Goal: Information Seeking & Learning: Check status

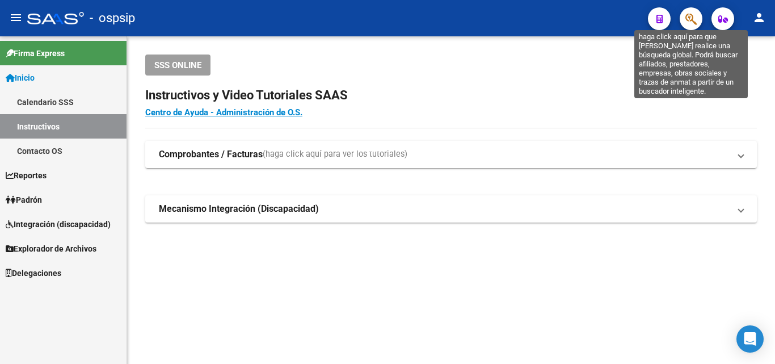
click at [691, 12] on icon "button" at bounding box center [691, 18] width 11 height 13
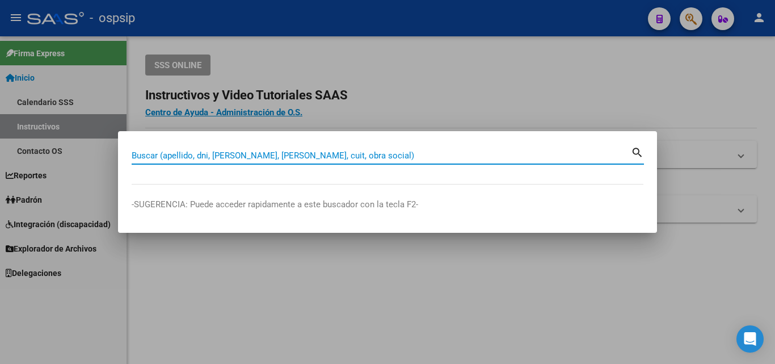
click at [198, 154] on input "Buscar (apellido, dni, [PERSON_NAME], [PERSON_NAME], cuit, obra social)" at bounding box center [381, 155] width 499 height 10
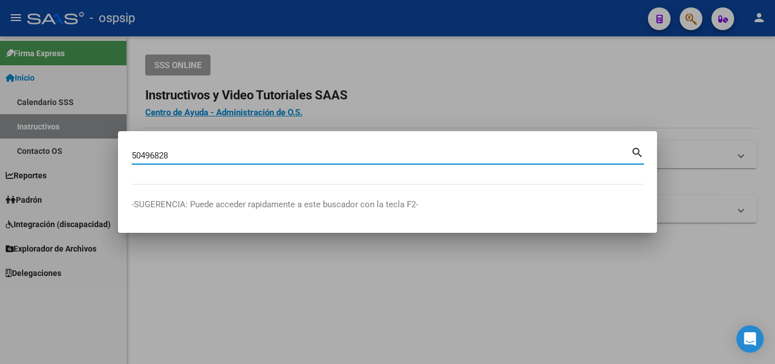
type input "50496828"
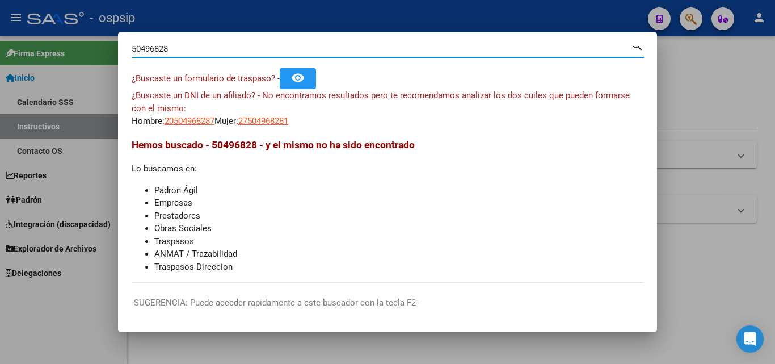
scroll to position [16, 0]
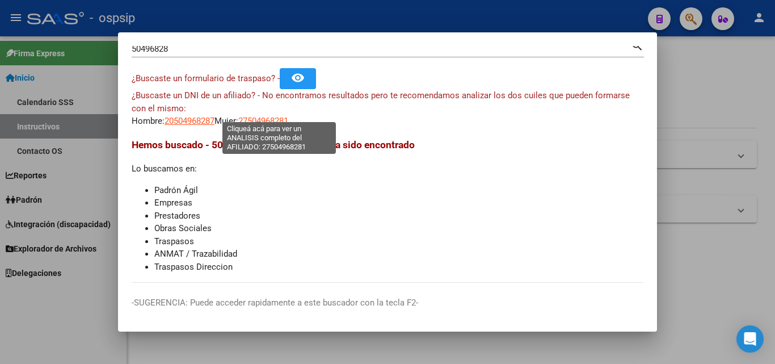
click at [282, 116] on span "27504968281" at bounding box center [263, 121] width 50 height 10
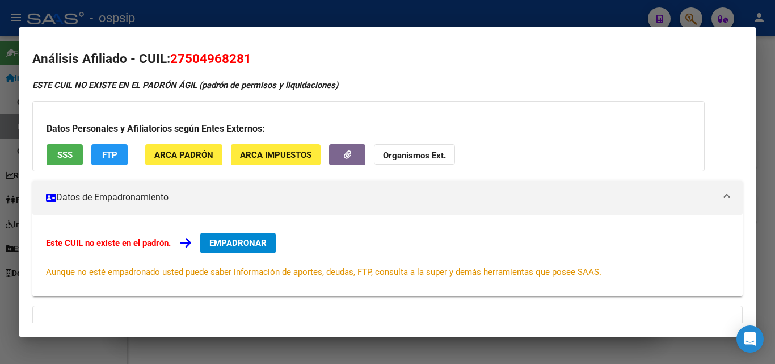
scroll to position [0, 0]
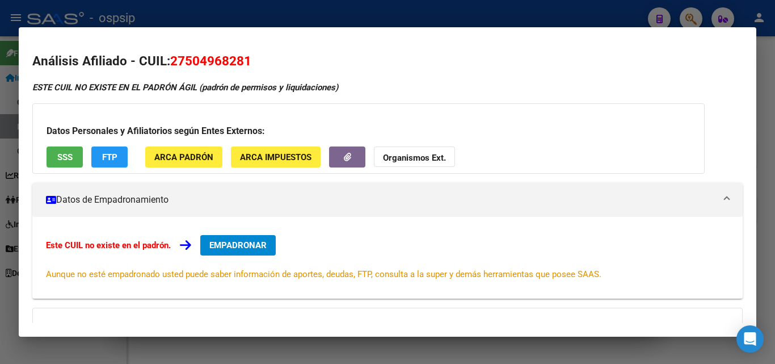
click at [486, 9] on div at bounding box center [387, 182] width 775 height 364
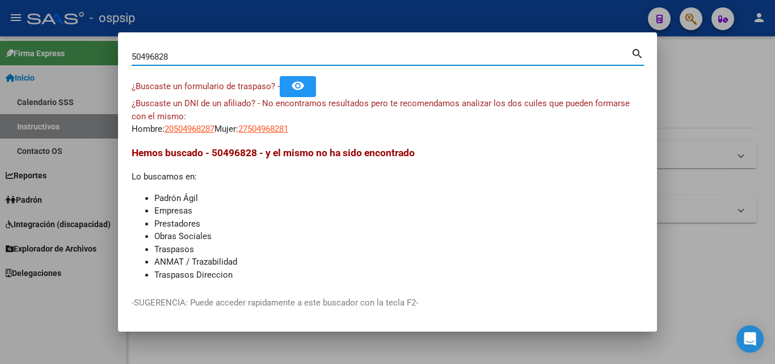
click at [178, 52] on input "50496828" at bounding box center [381, 57] width 499 height 10
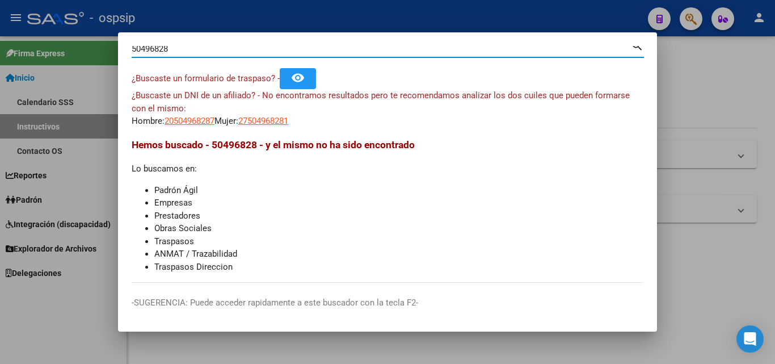
click at [452, 12] on div at bounding box center [387, 182] width 775 height 364
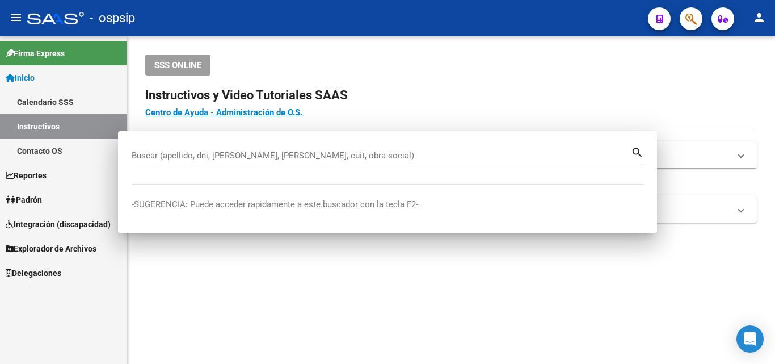
scroll to position [0, 0]
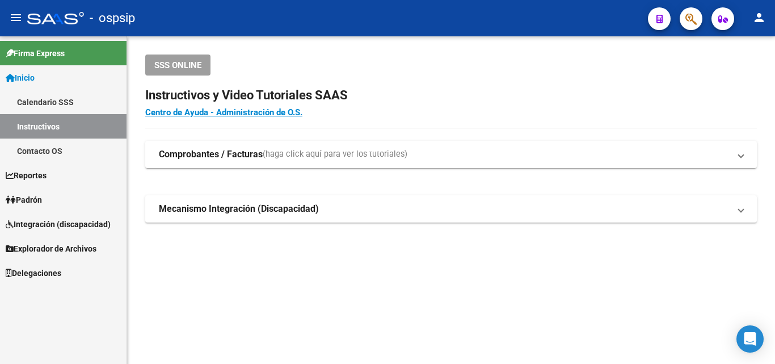
click at [682, 17] on button "button" at bounding box center [691, 18] width 23 height 23
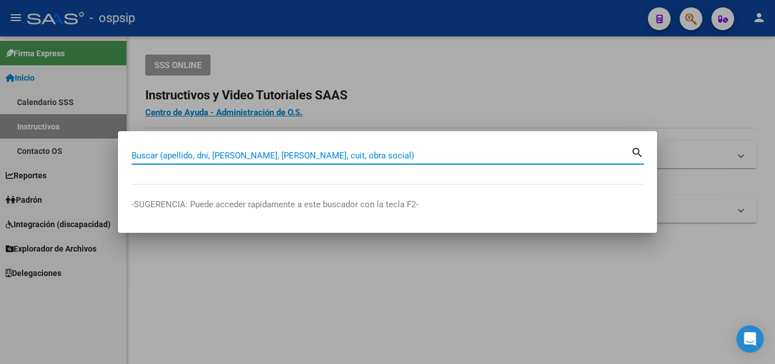
click at [189, 152] on input "Buscar (apellido, dni, [PERSON_NAME], [PERSON_NAME], cuit, obra social)" at bounding box center [381, 155] width 499 height 10
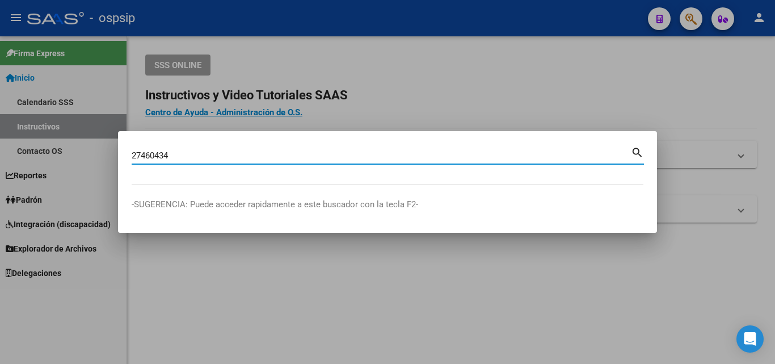
type input "27460434"
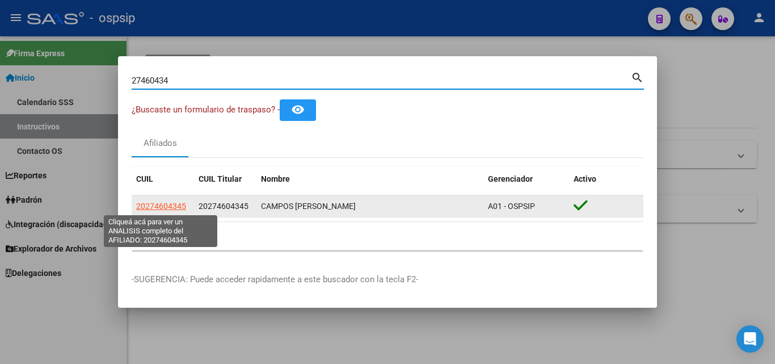
click at [145, 202] on span "20274604345" at bounding box center [161, 205] width 50 height 9
type textarea "20274604345"
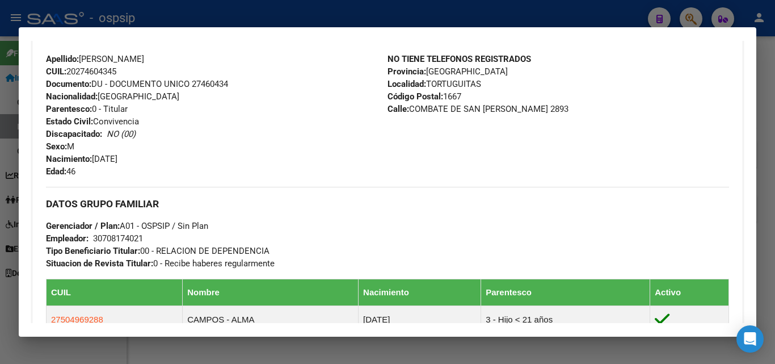
scroll to position [284, 0]
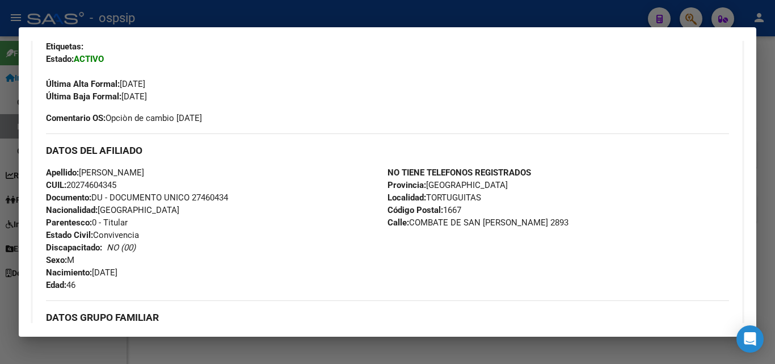
click at [426, 14] on div at bounding box center [387, 182] width 775 height 364
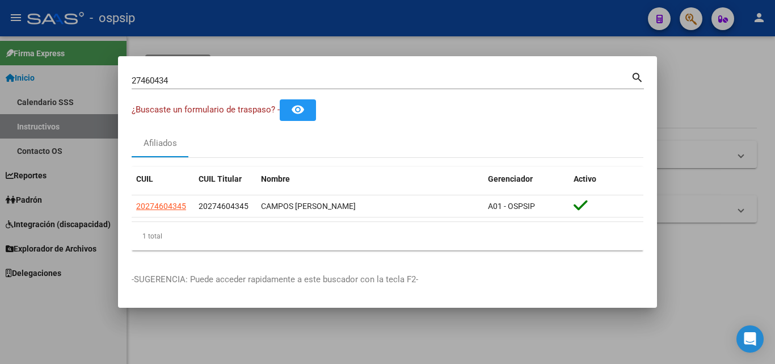
click at [507, 12] on div at bounding box center [387, 182] width 775 height 364
